Goal: Task Accomplishment & Management: Complete application form

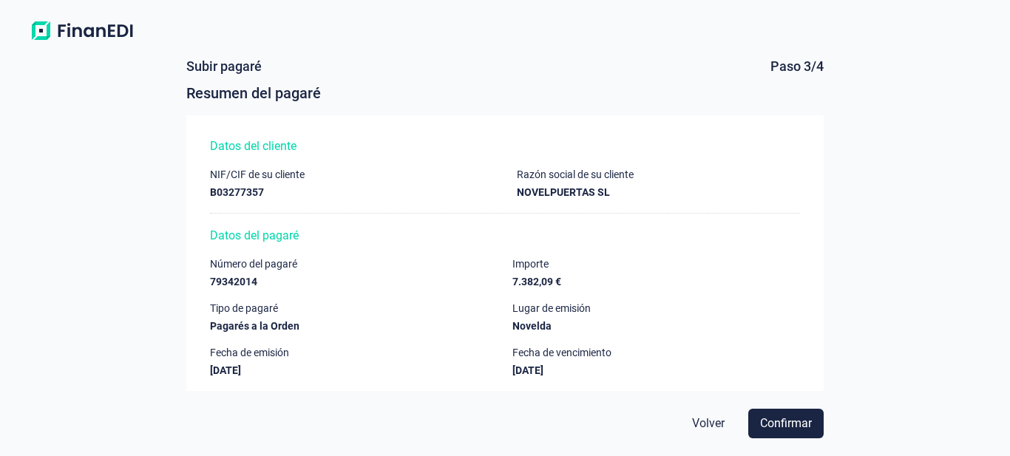
scroll to position [24, 0]
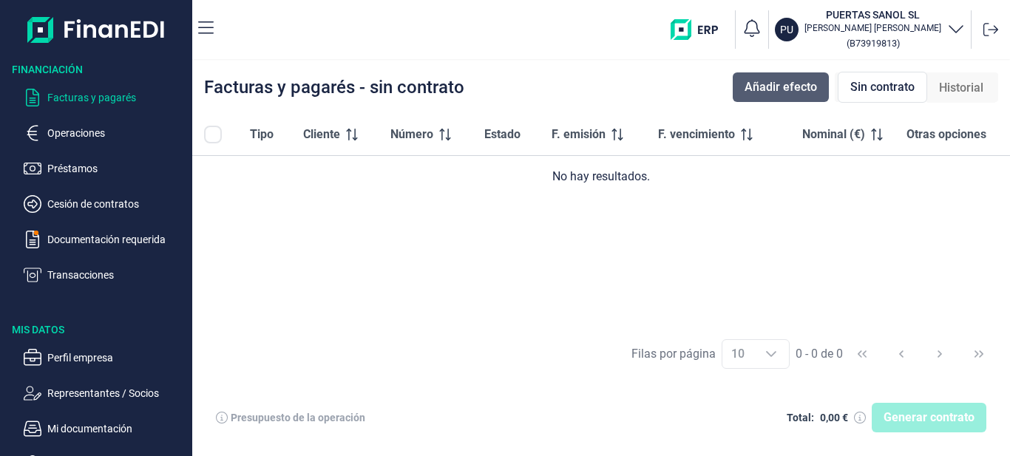
click at [788, 83] on span "Añadir efecto" at bounding box center [781, 87] width 72 height 18
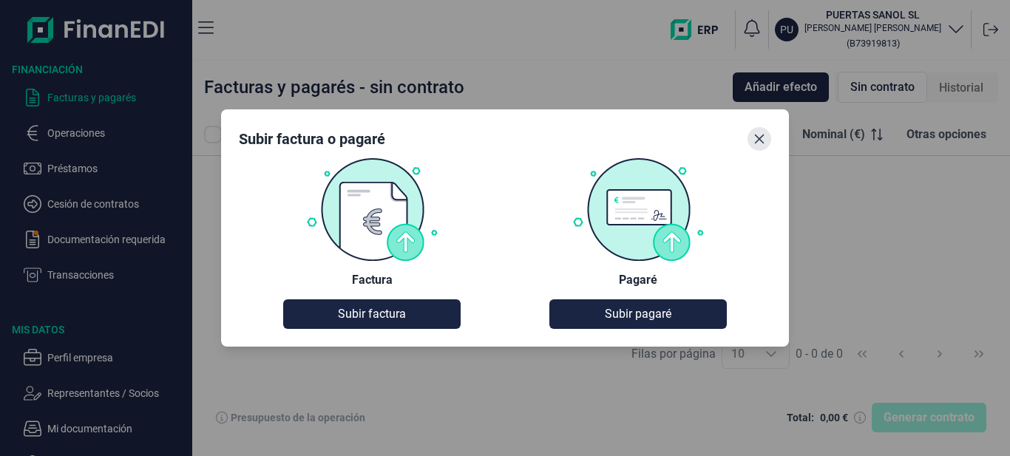
click at [757, 138] on icon "Close" at bounding box center [760, 139] width 12 height 12
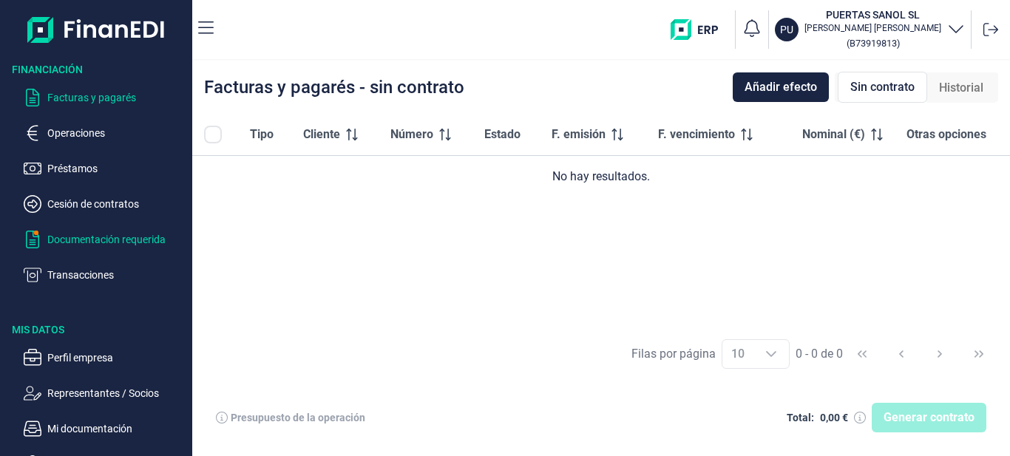
click at [124, 241] on p "Documentación requerida" at bounding box center [116, 240] width 139 height 18
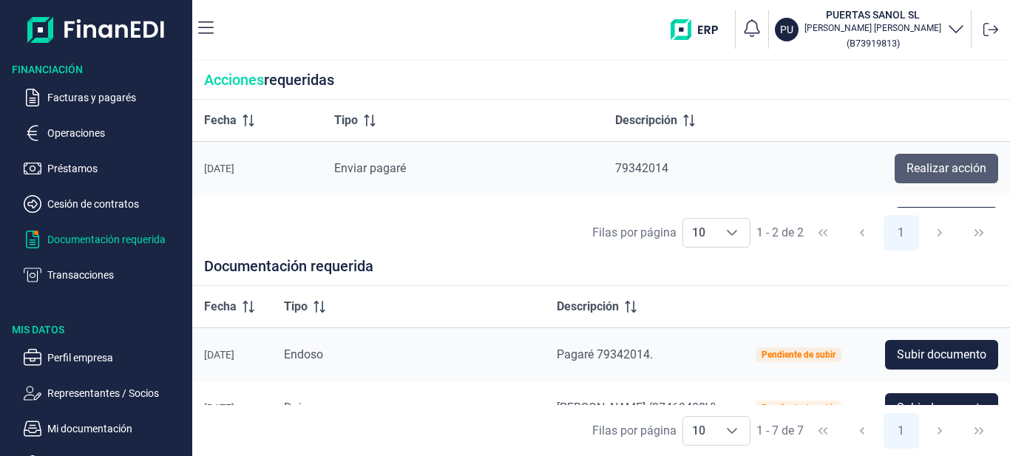
click at [964, 172] on span "Realizar acción" at bounding box center [947, 169] width 80 height 18
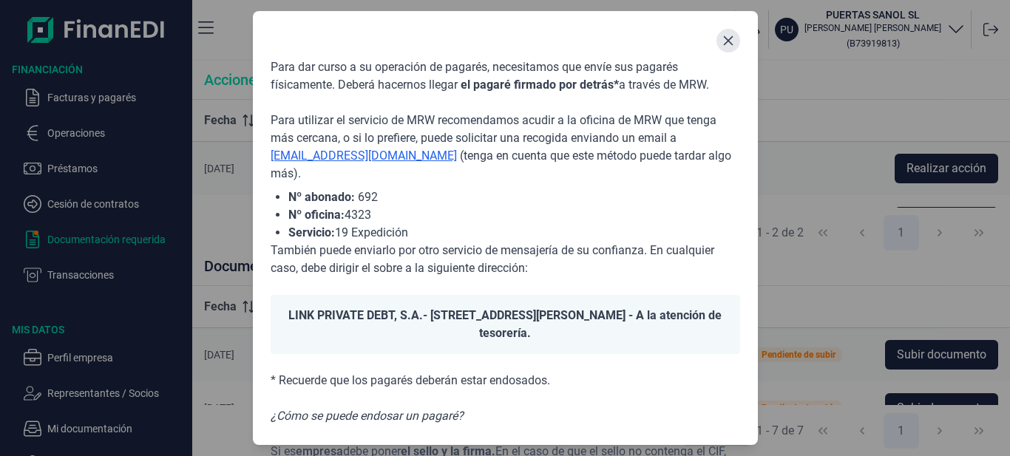
click at [727, 48] on button "Close" at bounding box center [729, 41] width 24 height 24
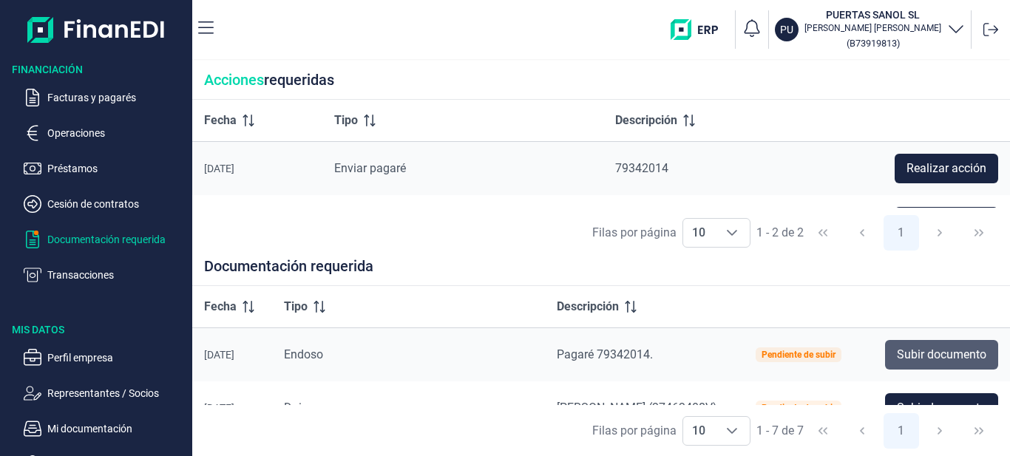
click at [987, 351] on span "Subir documento" at bounding box center [941, 355] width 89 height 18
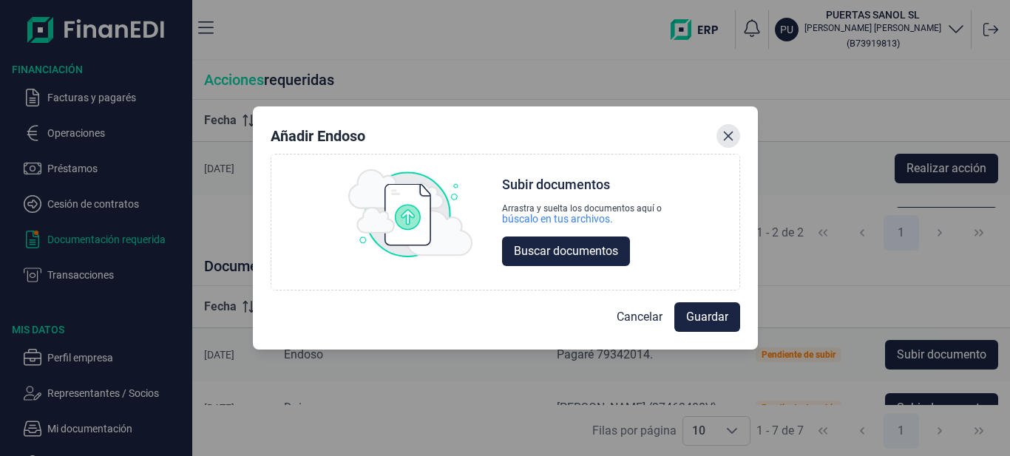
click at [730, 141] on icon "Close" at bounding box center [729, 136] width 12 height 12
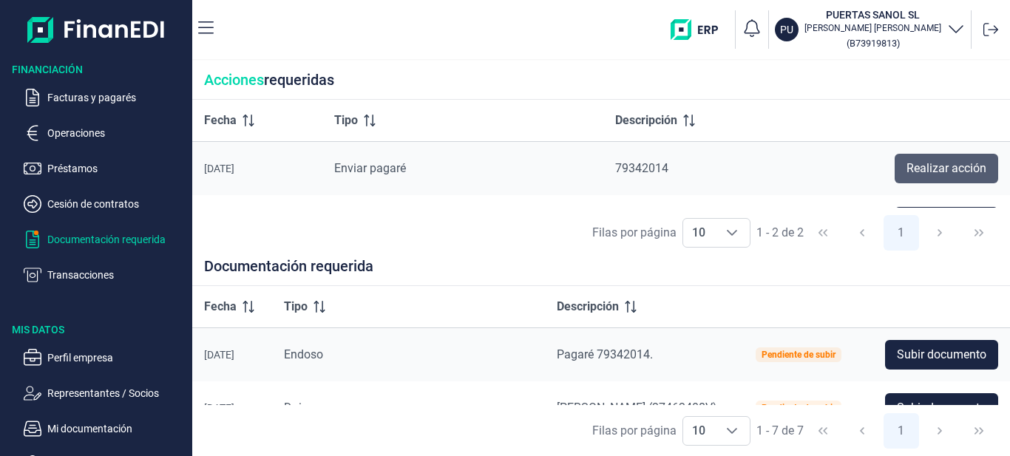
click at [947, 168] on span "Realizar acción" at bounding box center [947, 169] width 80 height 18
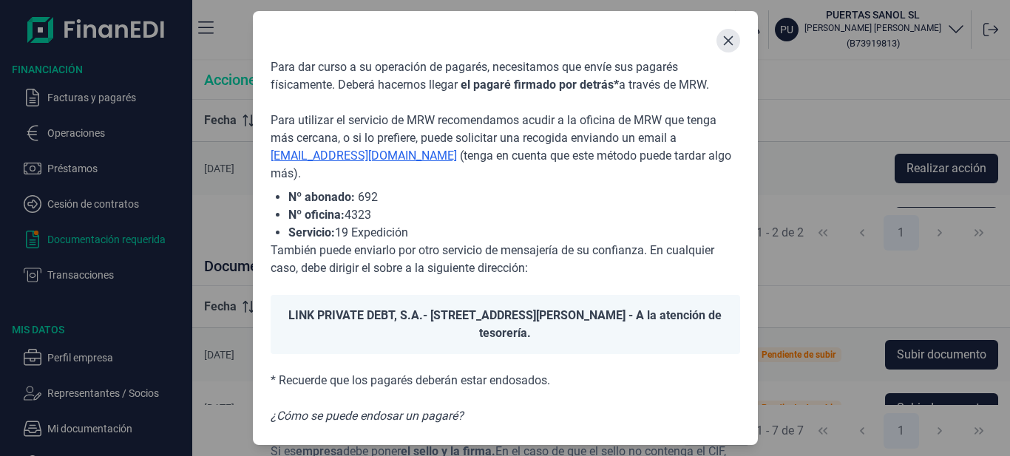
click at [727, 38] on icon "Close" at bounding box center [729, 41] width 12 height 12
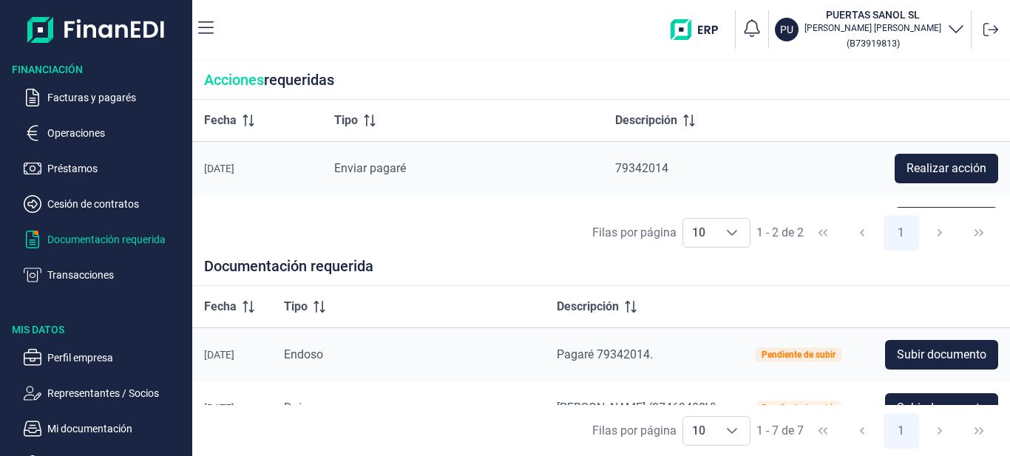
click at [156, 238] on p "Documentación requerida" at bounding box center [116, 240] width 139 height 18
click at [969, 174] on span "Realizar acción" at bounding box center [947, 169] width 80 height 18
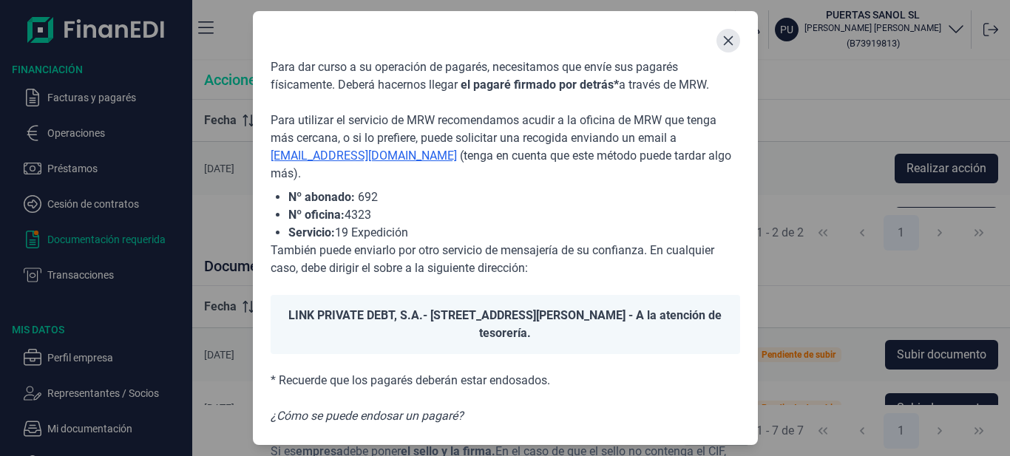
click at [722, 47] on button "Close" at bounding box center [729, 41] width 24 height 24
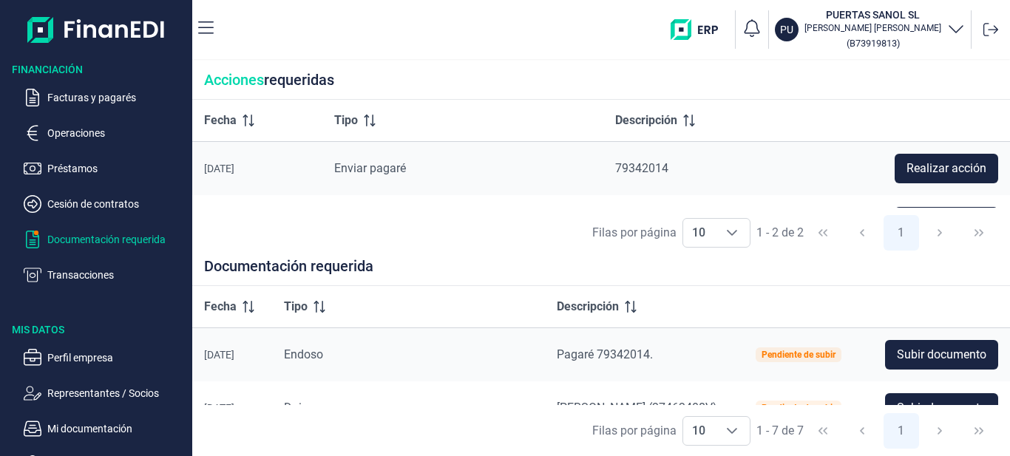
click at [975, 230] on div "Filas por página 10 10 10 1 - 2 de 2 1" at bounding box center [601, 233] width 818 height 51
click at [84, 237] on p "Documentación requerida" at bounding box center [116, 240] width 139 height 18
click at [87, 95] on p "Facturas y pagarés" at bounding box center [116, 98] width 139 height 18
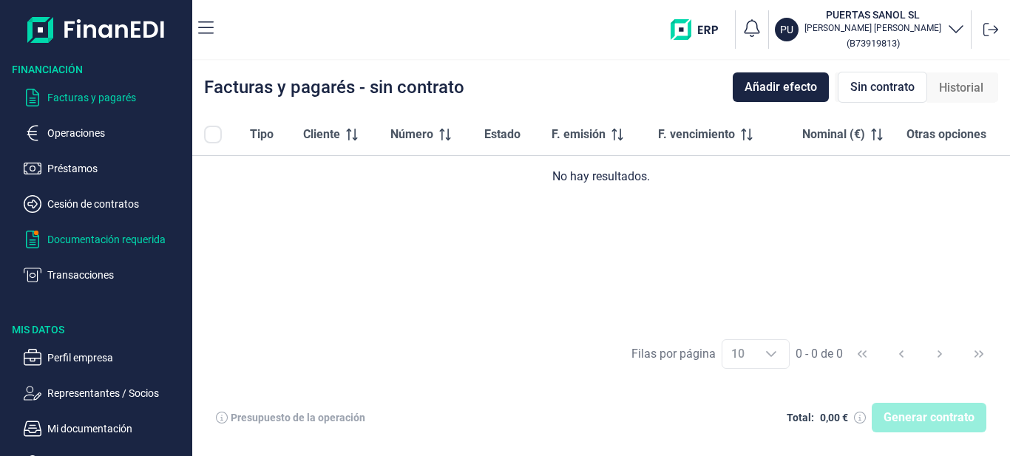
click at [98, 244] on p "Documentación requerida" at bounding box center [116, 240] width 139 height 18
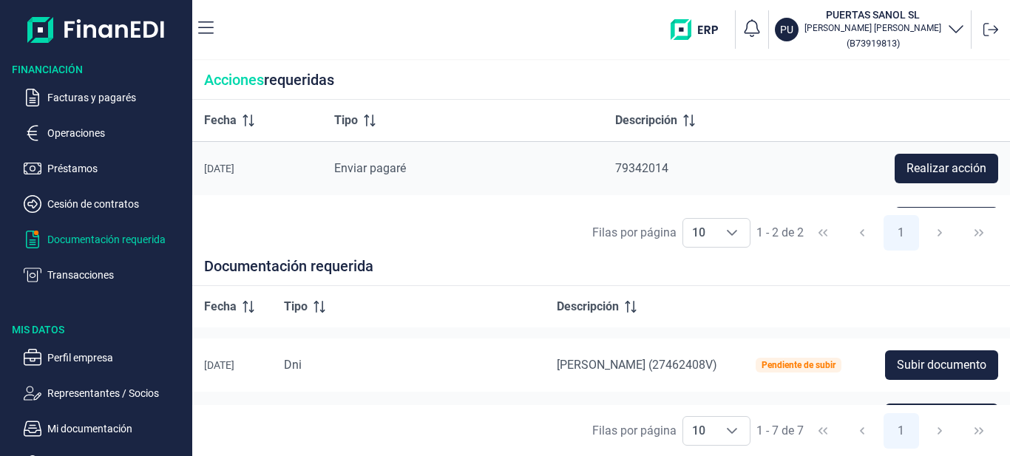
scroll to position [9, 0]
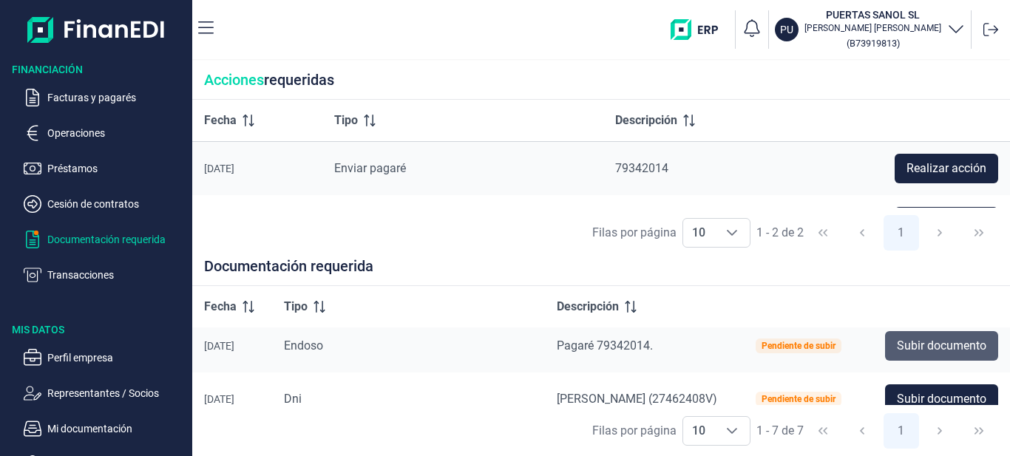
click at [970, 345] on span "Subir documento" at bounding box center [941, 346] width 89 height 18
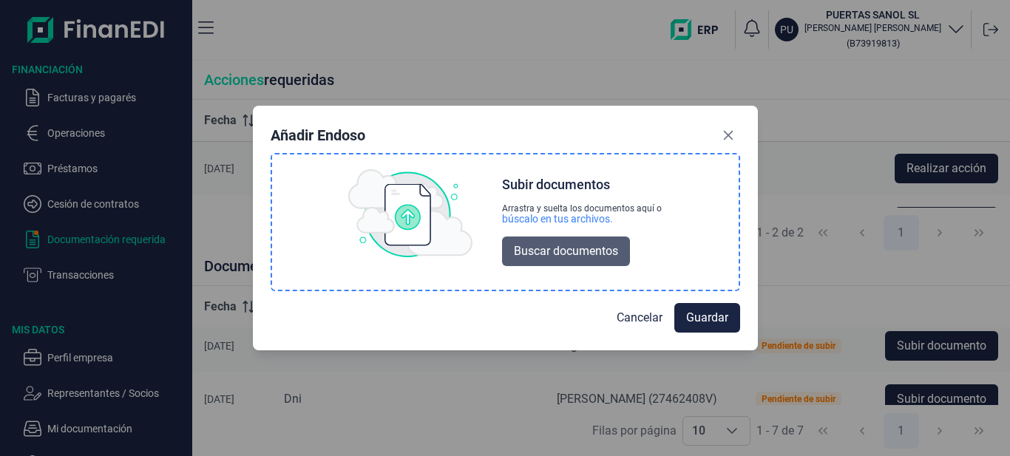
click at [566, 257] on span "Buscar documentos" at bounding box center [566, 252] width 104 height 18
click at [570, 257] on span "Buscar documentos" at bounding box center [566, 252] width 104 height 18
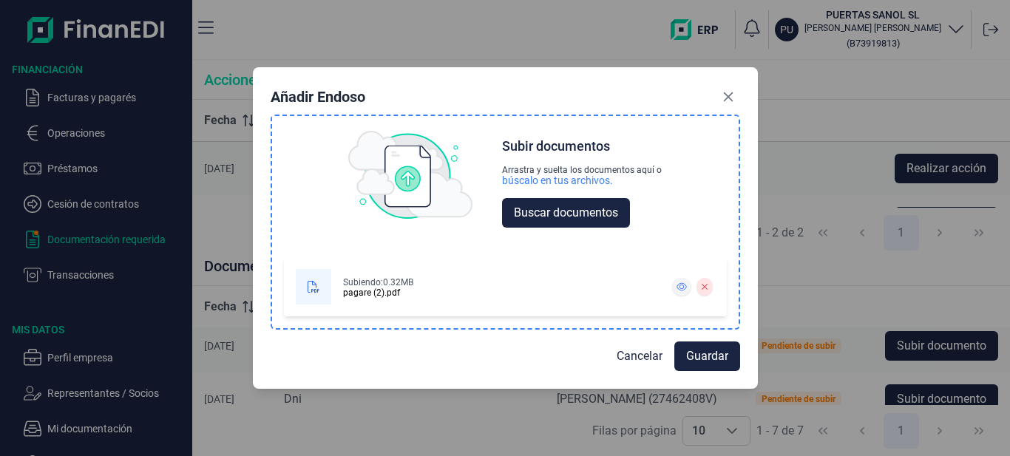
click at [680, 286] on icon at bounding box center [682, 287] width 10 height 9
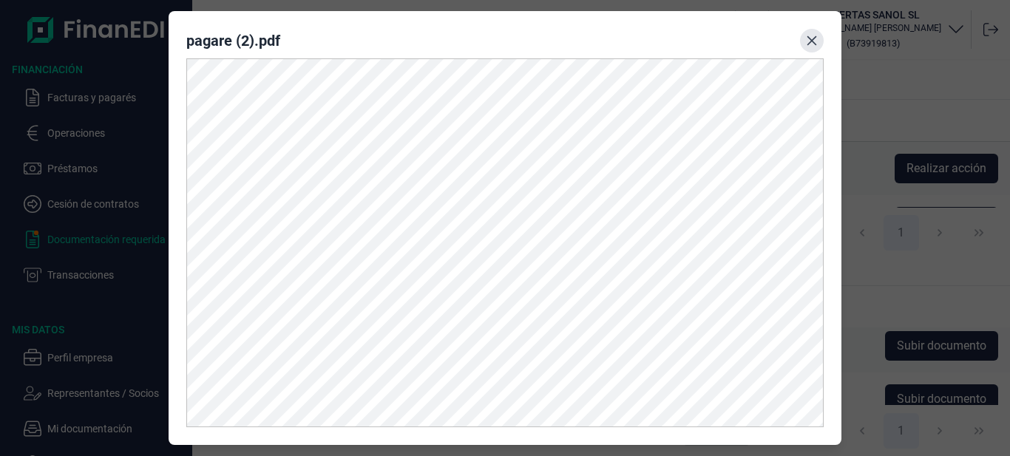
click at [803, 41] on button "Close" at bounding box center [812, 41] width 24 height 24
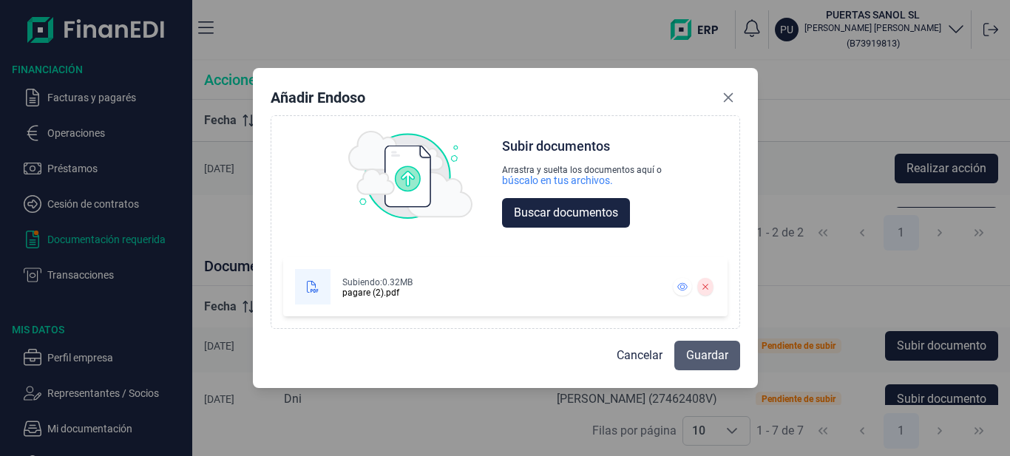
click at [720, 363] on span "Guardar" at bounding box center [707, 356] width 42 height 18
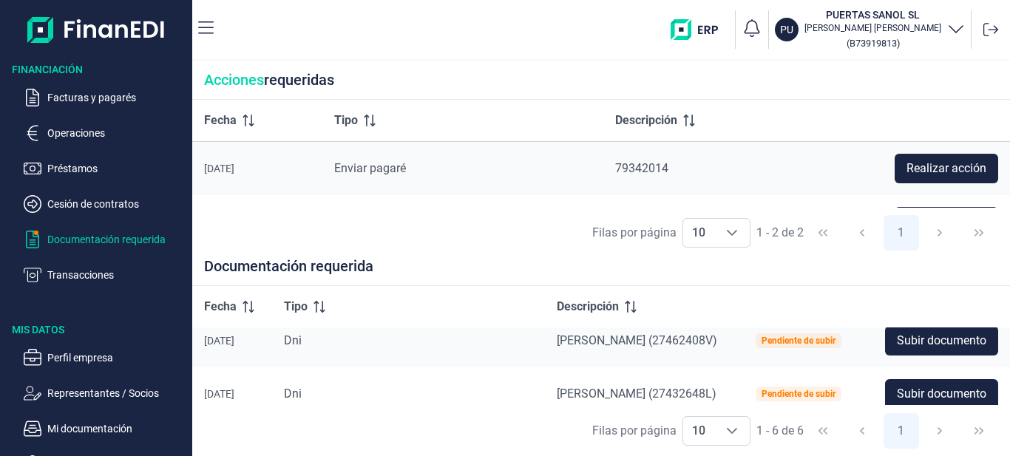
scroll to position [0, 0]
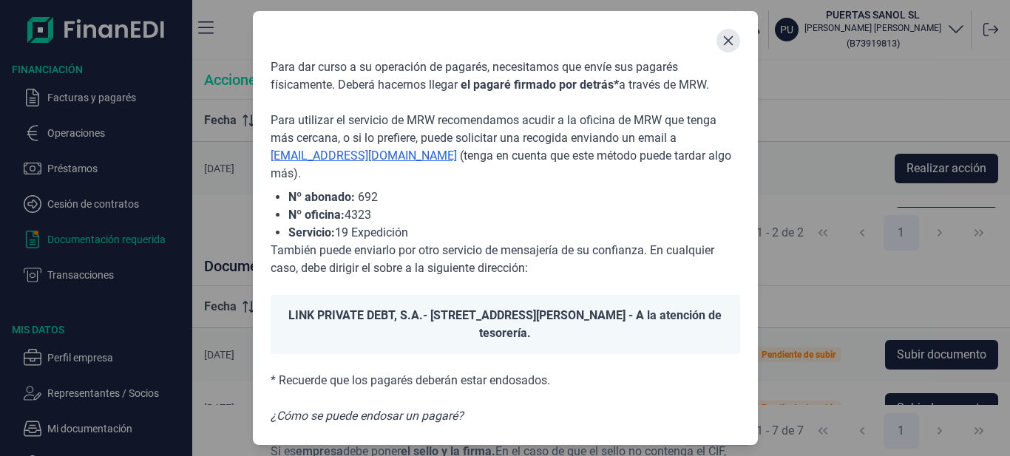
click at [720, 45] on button "Close" at bounding box center [729, 41] width 24 height 24
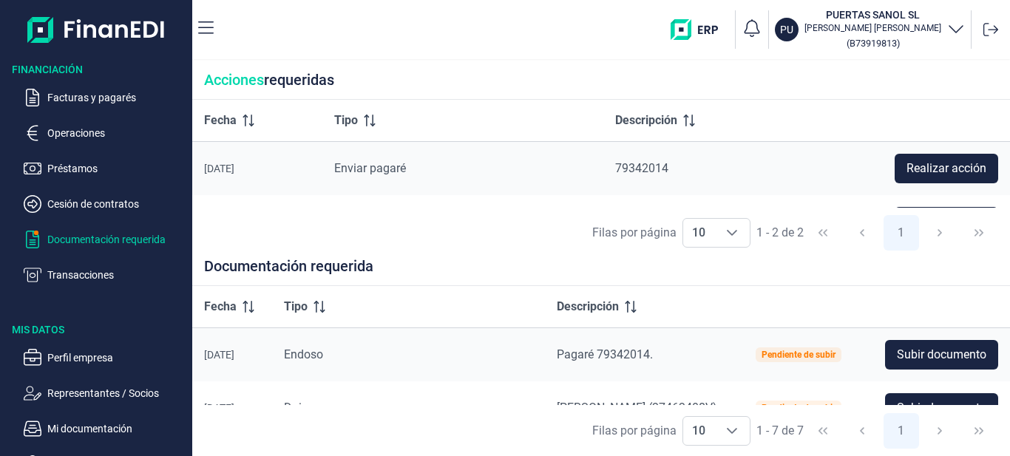
click at [124, 238] on p "Documentación requerida" at bounding box center [116, 240] width 139 height 18
click at [27, 238] on icon "button" at bounding box center [32, 240] width 13 height 18
click at [104, 241] on p "Documentación requerida" at bounding box center [116, 240] width 139 height 18
click at [955, 169] on span "Realizar acción" at bounding box center [947, 169] width 80 height 18
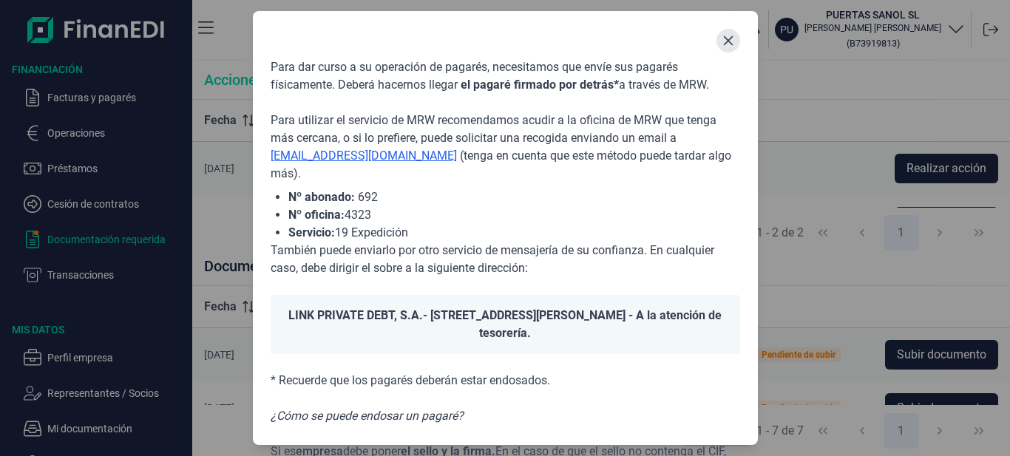
click at [732, 48] on button "Close" at bounding box center [729, 41] width 24 height 24
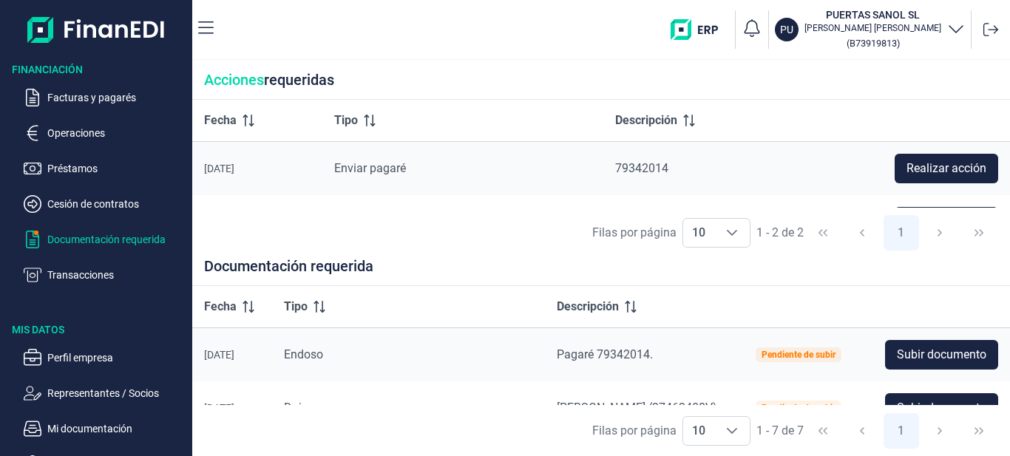
scroll to position [44, 0]
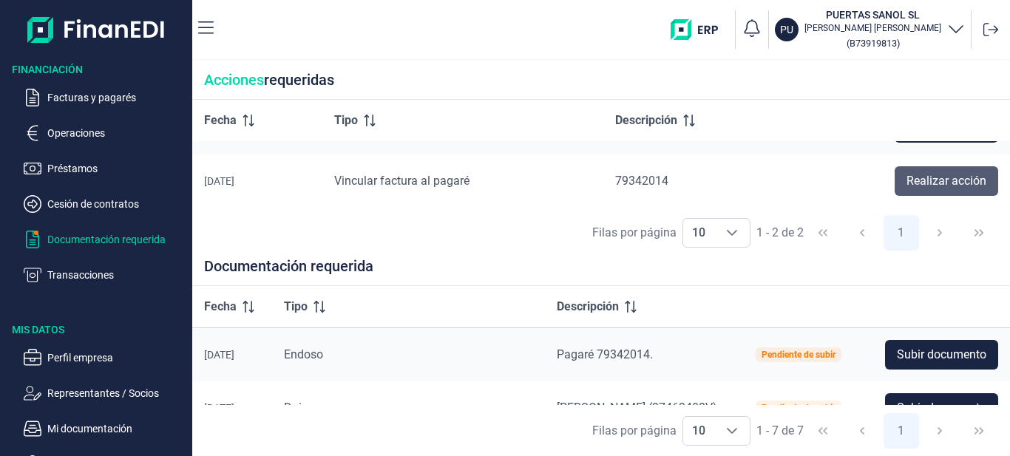
click at [960, 182] on span "Realizar acción" at bounding box center [947, 181] width 80 height 18
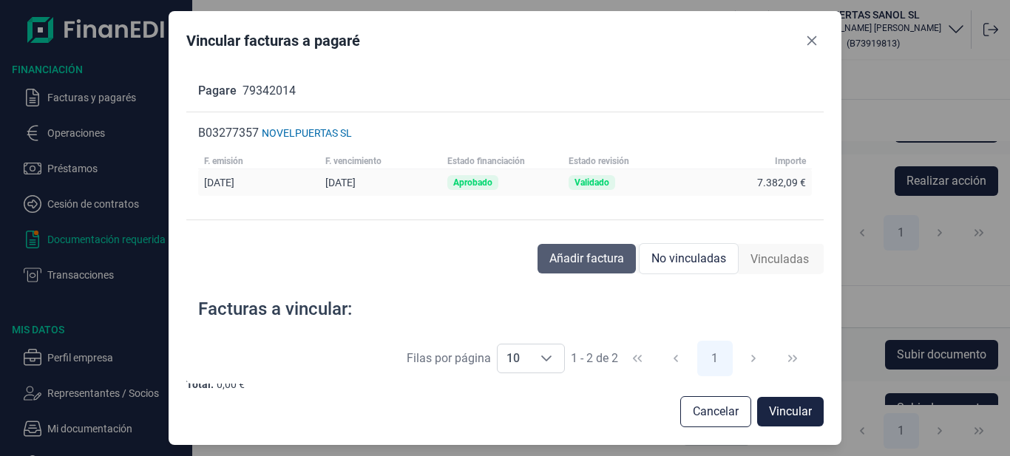
click at [594, 263] on span "Añadir factura" at bounding box center [586, 259] width 75 height 18
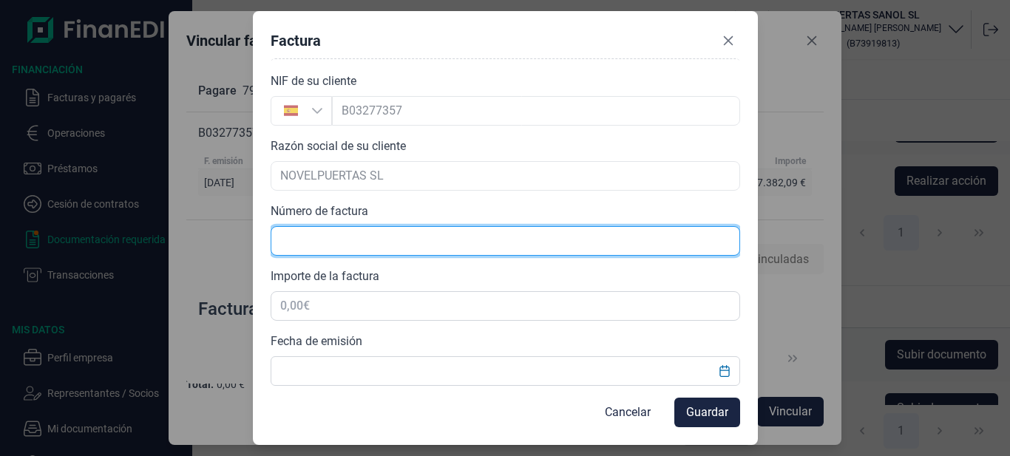
click at [303, 240] on input "text" at bounding box center [506, 241] width 470 height 30
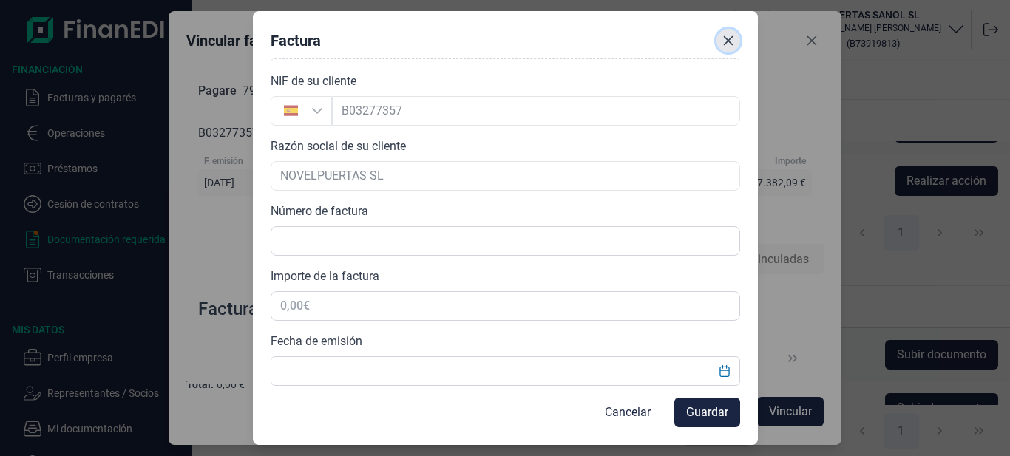
click at [725, 42] on icon "Close" at bounding box center [729, 41] width 12 height 12
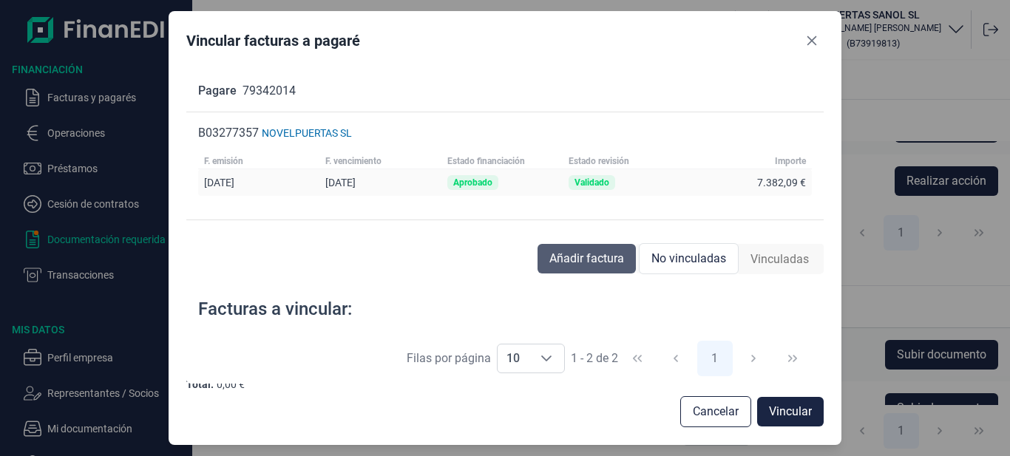
click at [575, 260] on span "Añadir factura" at bounding box center [586, 259] width 75 height 18
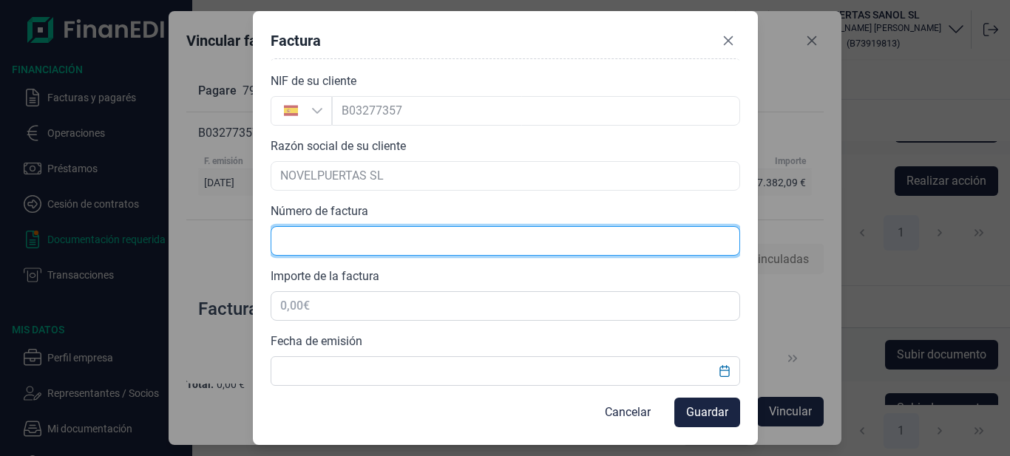
click at [346, 243] on input "text" at bounding box center [506, 241] width 470 height 30
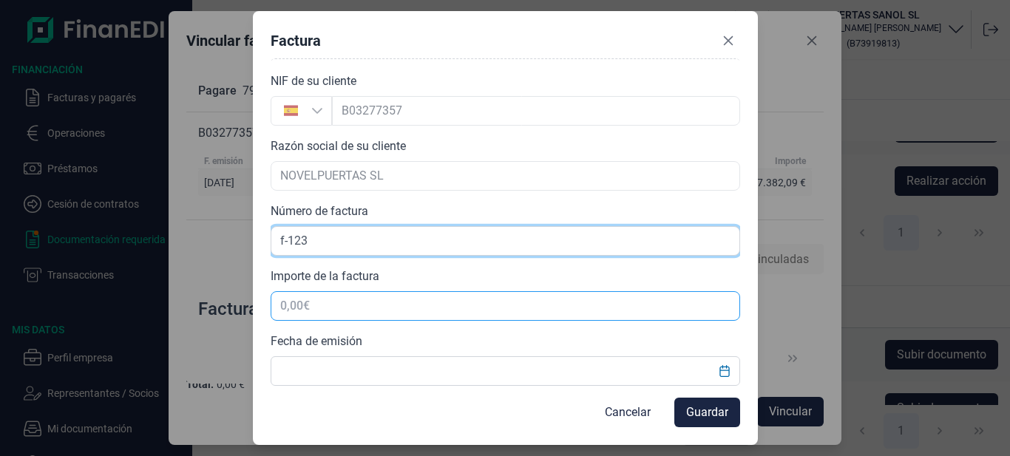
type input "f-123"
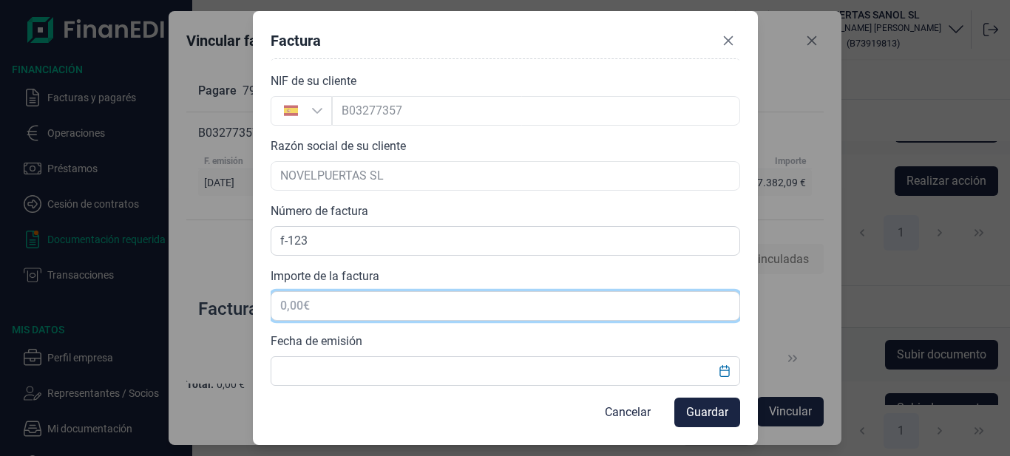
drag, startPoint x: 348, startPoint y: 308, endPoint x: 234, endPoint y: 297, distance: 115.1
click at [234, 297] on div "Factura Choose Subir factura Arrastra y suelta los documentos aquí o búscalo en…" at bounding box center [505, 228] width 1010 height 456
click at [317, 311] on input "text" at bounding box center [506, 306] width 470 height 30
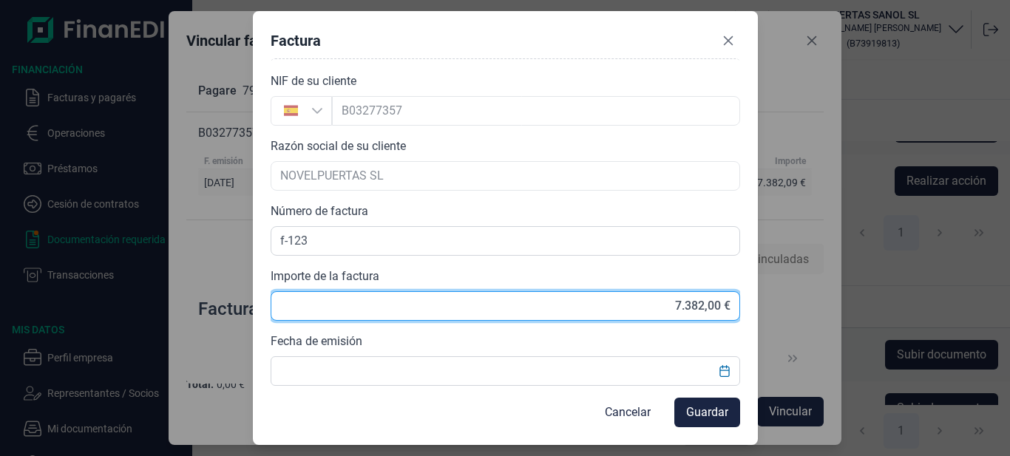
type input "7.382,09 €"
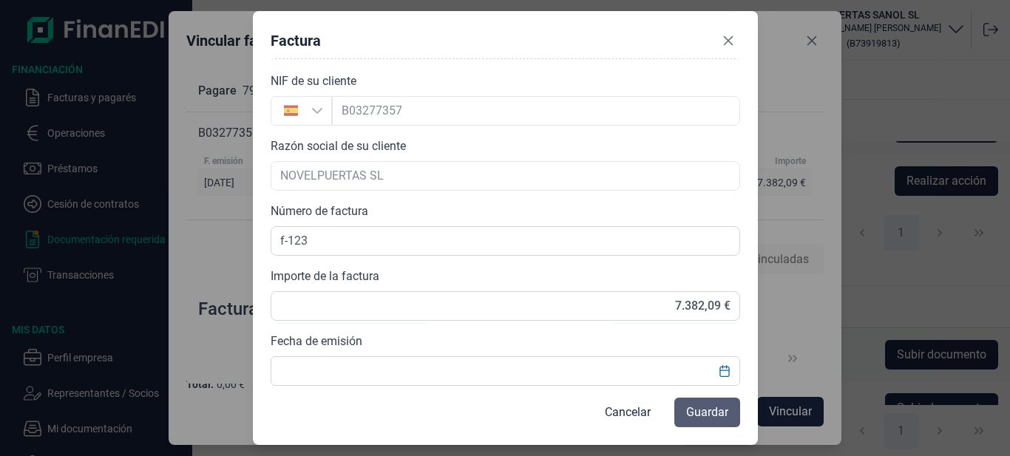
click at [706, 417] on span "Guardar" at bounding box center [707, 413] width 42 height 18
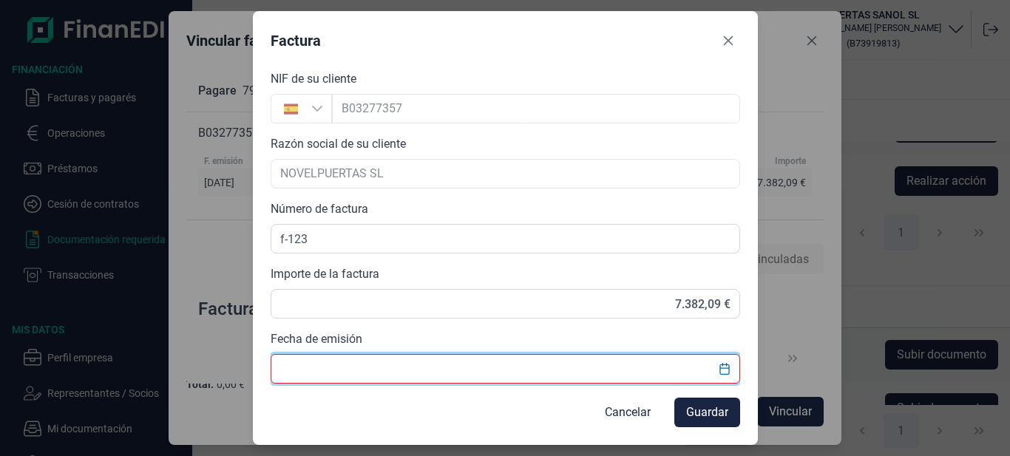
click at [325, 363] on input "text" at bounding box center [506, 369] width 470 height 30
type input "[DATE]"
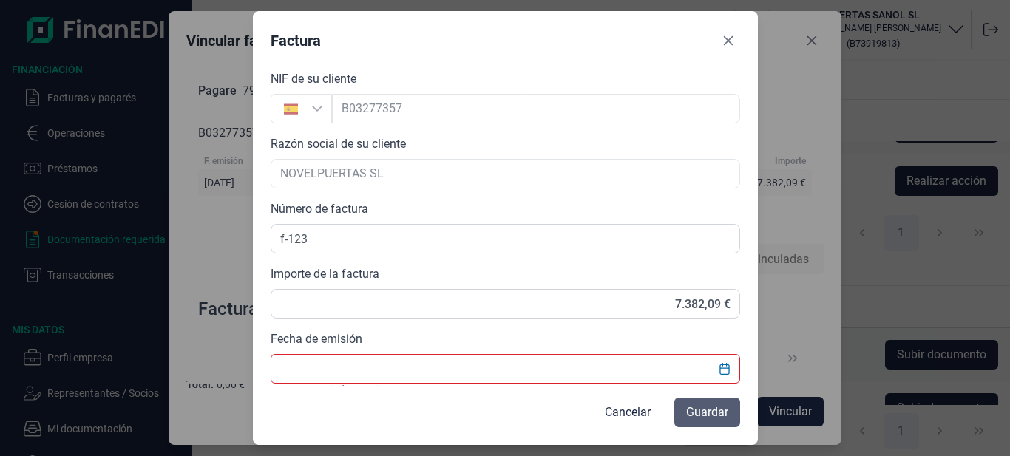
click at [717, 414] on span "Guardar" at bounding box center [707, 413] width 42 height 18
click at [722, 370] on icon "Choose Date" at bounding box center [725, 369] width 12 height 12
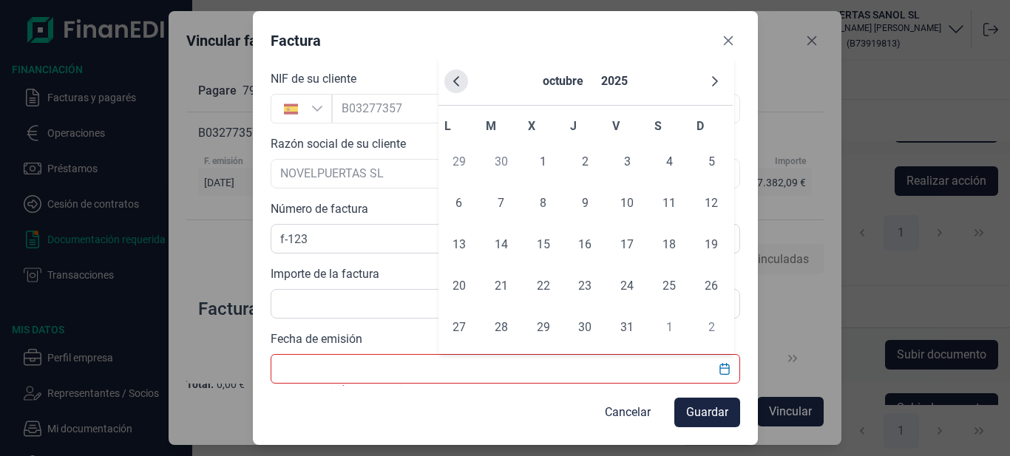
click at [461, 84] on icon "Previous Month" at bounding box center [456, 81] width 12 height 12
click at [453, 82] on icon "Previous Month" at bounding box center [456, 81] width 12 height 12
click at [626, 285] on span "25" at bounding box center [627, 286] width 30 height 30
type input "[DATE]"
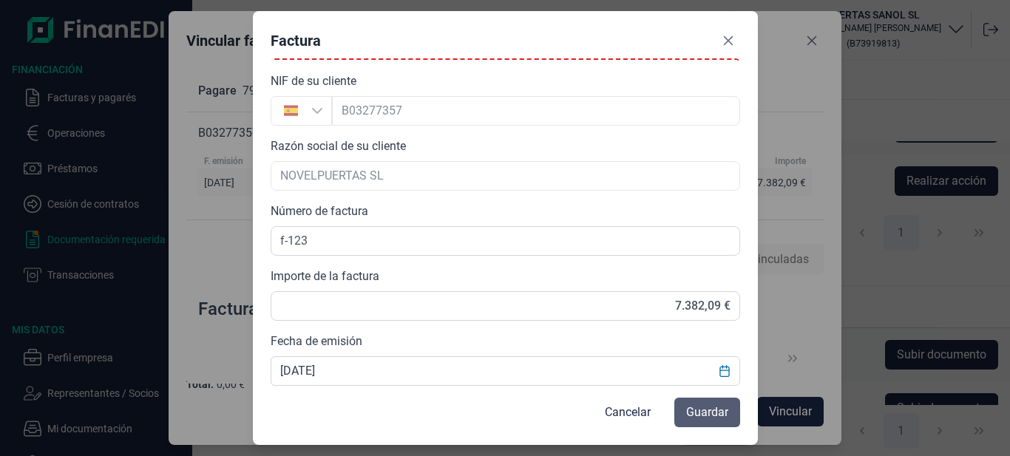
click at [708, 410] on span "Guardar" at bounding box center [707, 413] width 42 height 18
click at [728, 41] on icon "Close" at bounding box center [728, 41] width 10 height 10
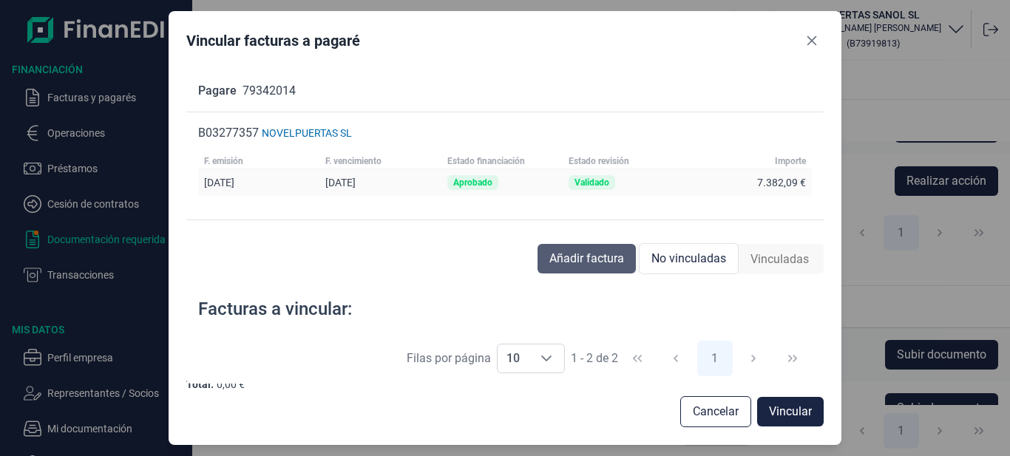
click at [578, 260] on span "Añadir factura" at bounding box center [586, 259] width 75 height 18
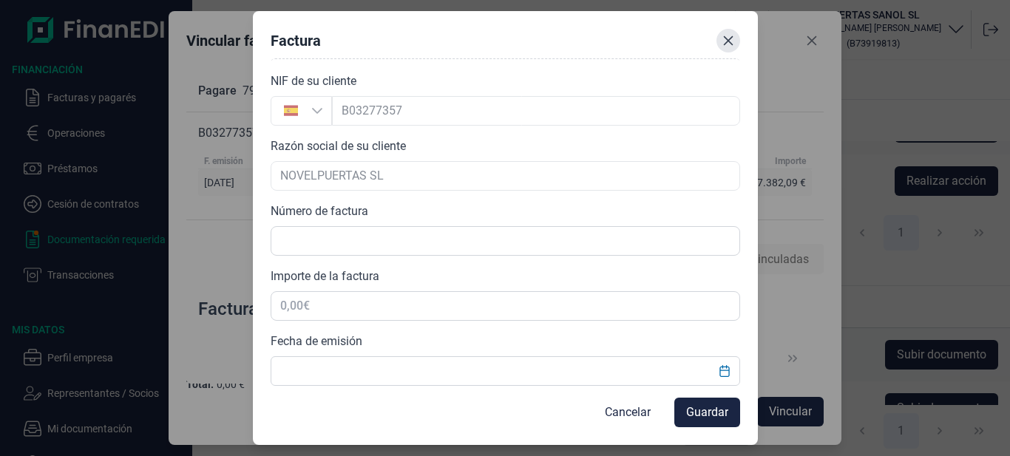
click at [723, 42] on icon "Close" at bounding box center [729, 41] width 12 height 12
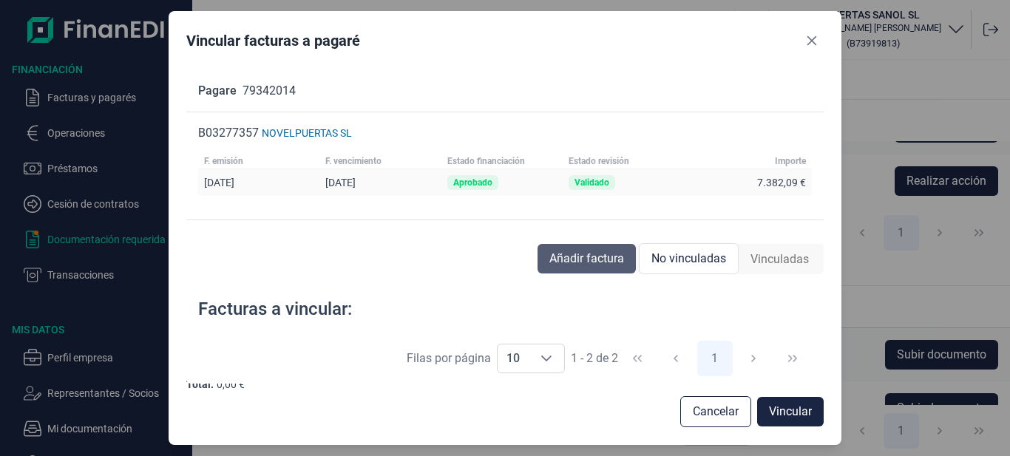
click at [587, 260] on span "Añadir factura" at bounding box center [586, 259] width 75 height 18
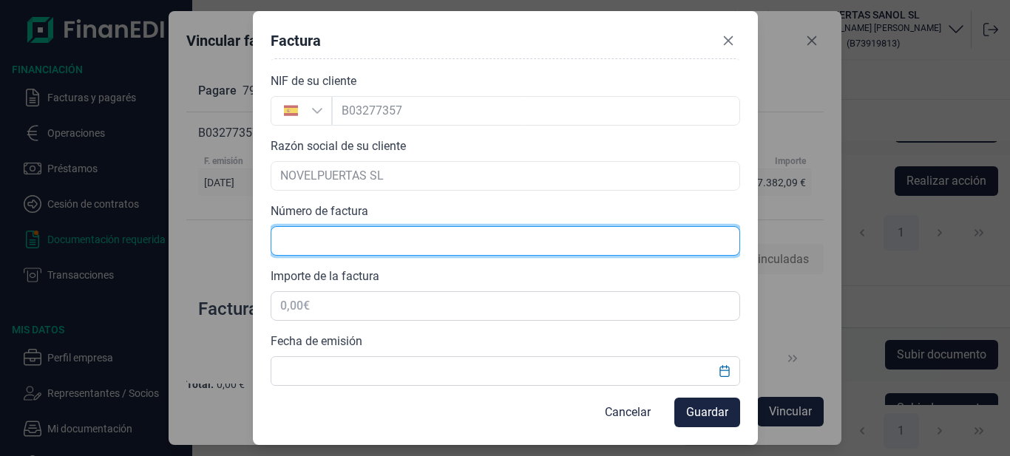
click at [371, 248] on input "text" at bounding box center [506, 241] width 470 height 30
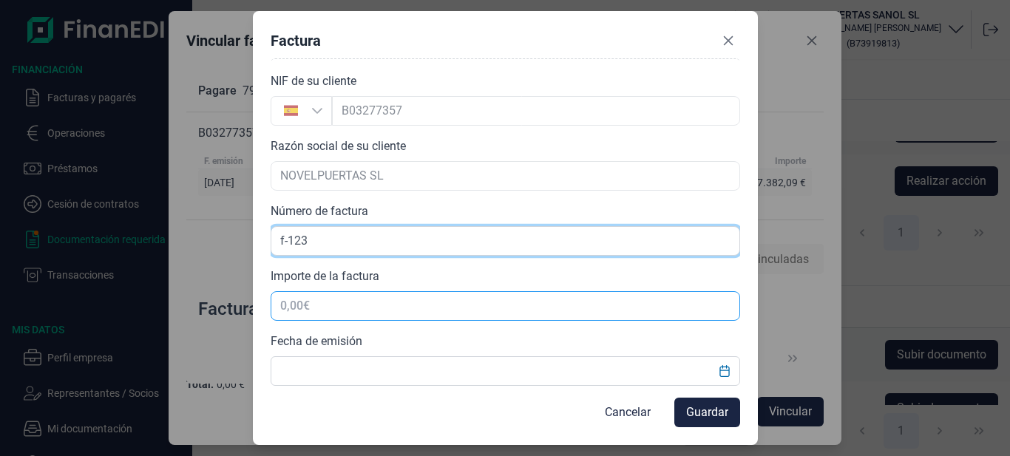
type input "f-123"
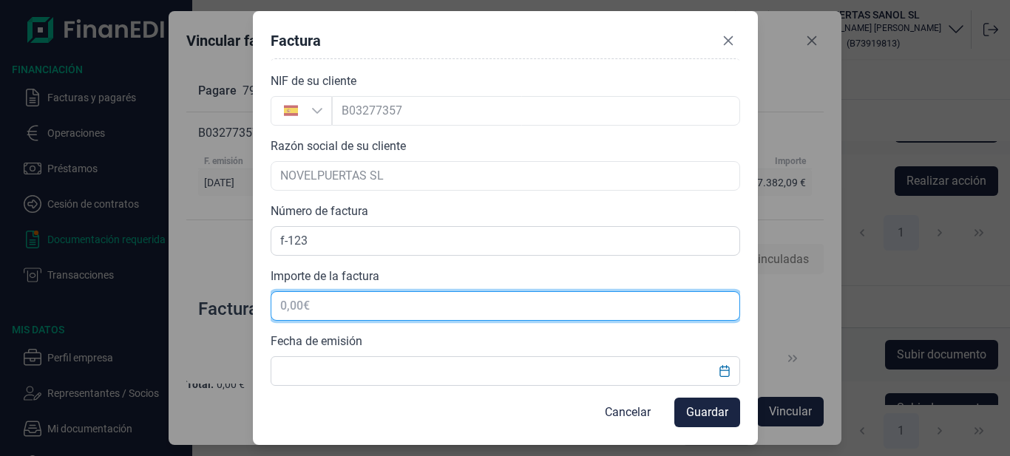
click at [328, 309] on input "text" at bounding box center [506, 306] width 470 height 30
drag, startPoint x: 325, startPoint y: 308, endPoint x: 264, endPoint y: 305, distance: 61.4
click at [264, 305] on div "Factura Choose Subir factura Arrastra y suelta los documentos aquí o búscalo en…" at bounding box center [505, 227] width 505 height 433
drag, startPoint x: 322, startPoint y: 303, endPoint x: 260, endPoint y: 301, distance: 62.9
click at [260, 301] on div "Factura Choose Subir factura Arrastra y suelta los documentos aquí o búscalo en…" at bounding box center [505, 227] width 505 height 433
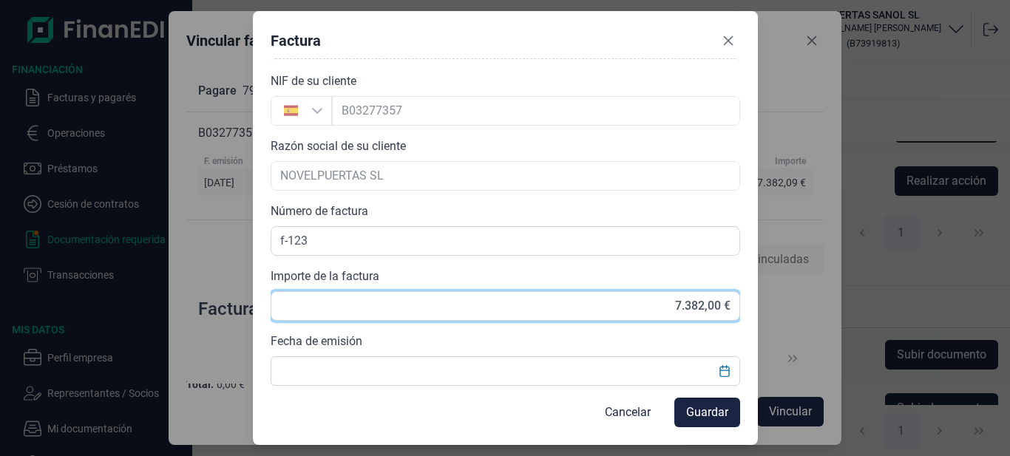
type input "7.382,09 €"
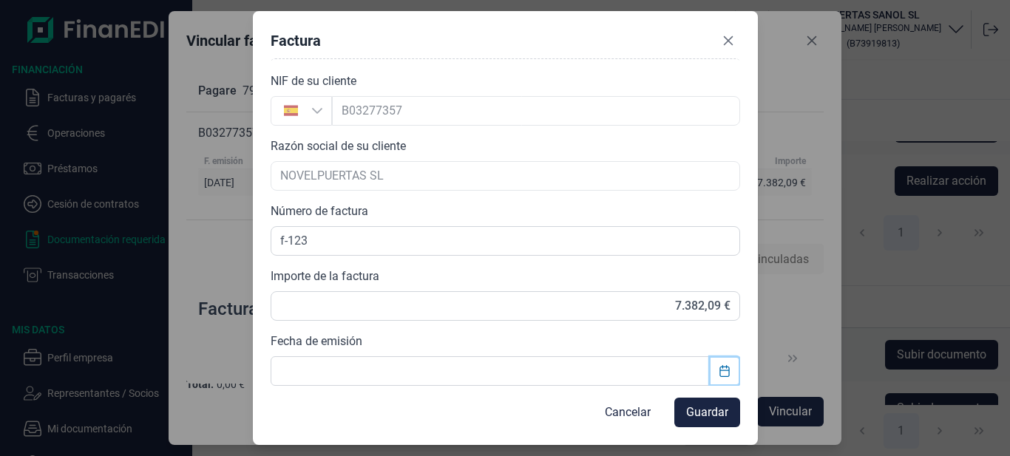
click at [731, 372] on button "Choose Date" at bounding box center [725, 371] width 28 height 27
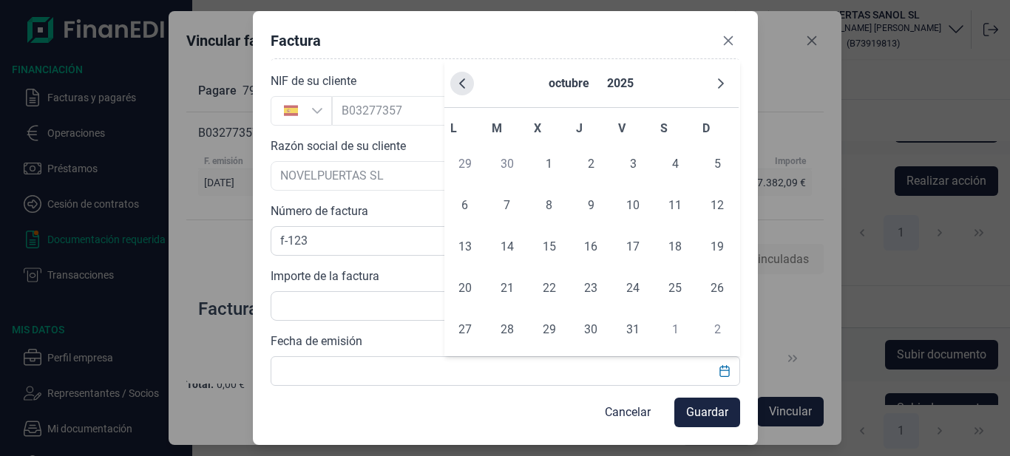
click at [468, 86] on button "Previous Month" at bounding box center [462, 84] width 24 height 24
click at [630, 293] on span "25" at bounding box center [633, 289] width 30 height 30
type input "[DATE]"
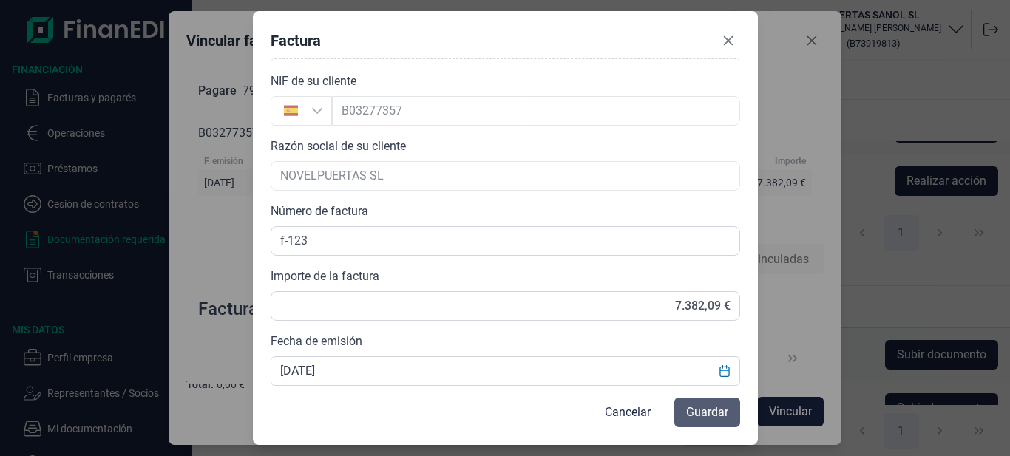
click at [711, 412] on span "Guardar" at bounding box center [707, 413] width 42 height 18
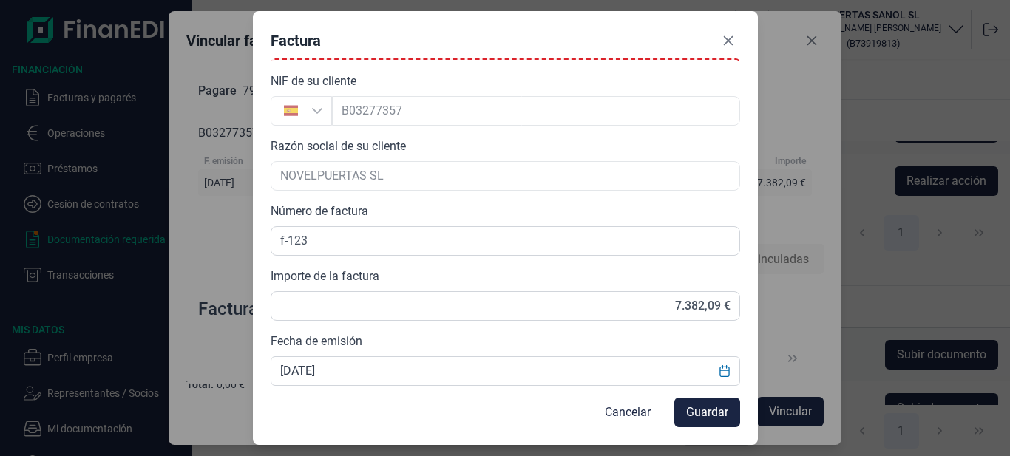
click at [309, 38] on div "Factura" at bounding box center [296, 40] width 50 height 21
click at [717, 415] on span "Guardar" at bounding box center [707, 413] width 42 height 18
click at [708, 415] on span "Guardar" at bounding box center [707, 413] width 42 height 18
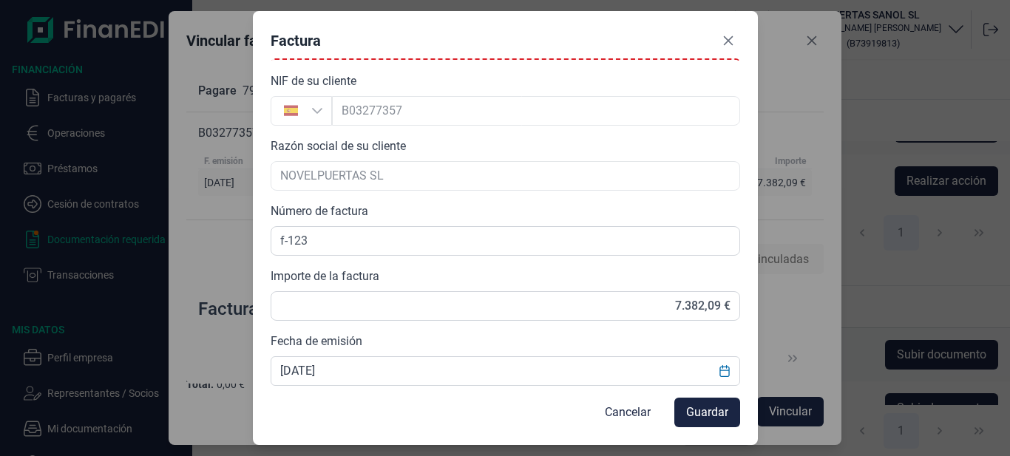
click at [708, 415] on span "Guardar" at bounding box center [707, 413] width 42 height 18
click at [707, 414] on span "Guardar" at bounding box center [707, 413] width 42 height 18
click at [732, 32] on button "Close" at bounding box center [729, 41] width 24 height 24
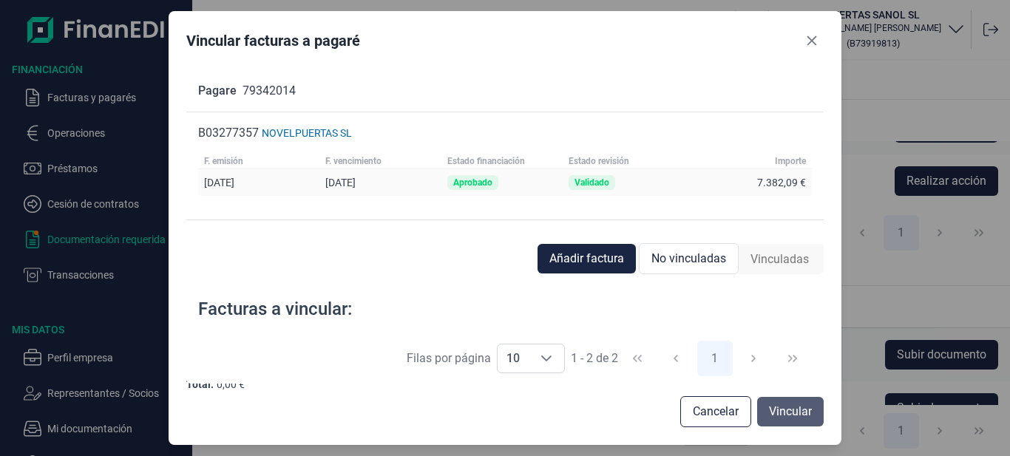
click at [791, 410] on span "Vincular" at bounding box center [790, 412] width 43 height 18
click at [779, 413] on span "Vincular" at bounding box center [790, 412] width 43 height 18
click at [812, 41] on icon "Close" at bounding box center [813, 41] width 10 height 10
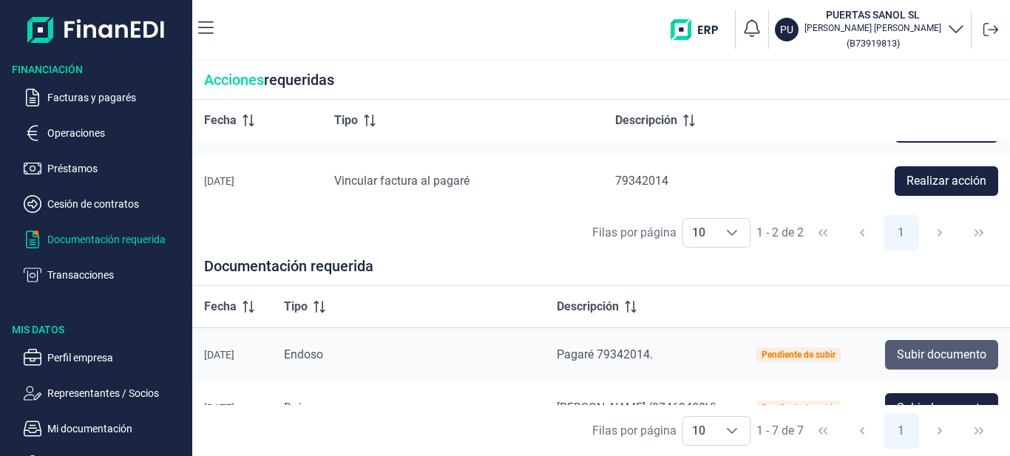
click at [951, 361] on button "Subir documento" at bounding box center [941, 355] width 113 height 30
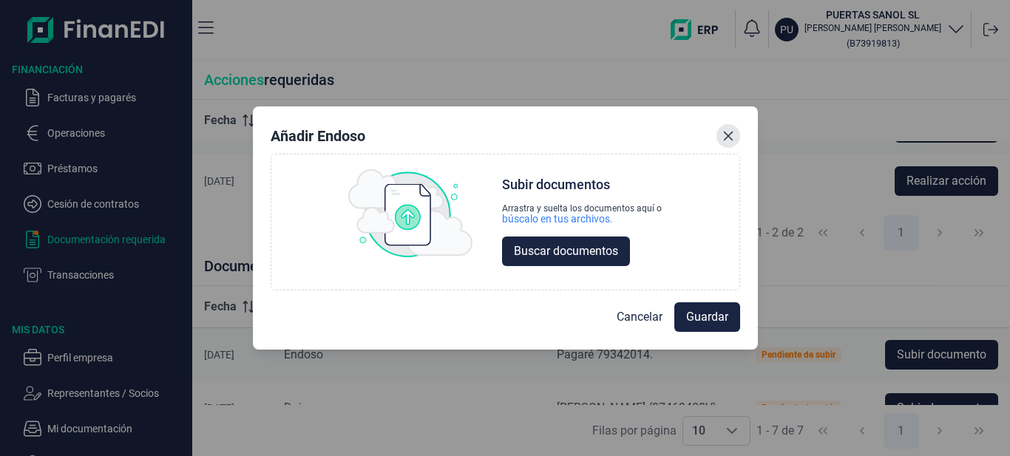
click at [728, 139] on icon "Close" at bounding box center [729, 136] width 12 height 12
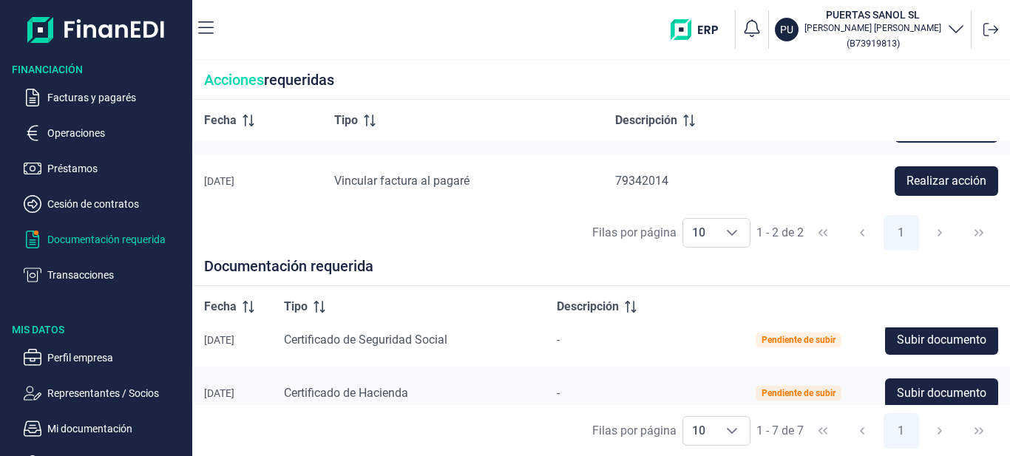
scroll to position [304, 0]
